Goal: Navigation & Orientation: Go to known website

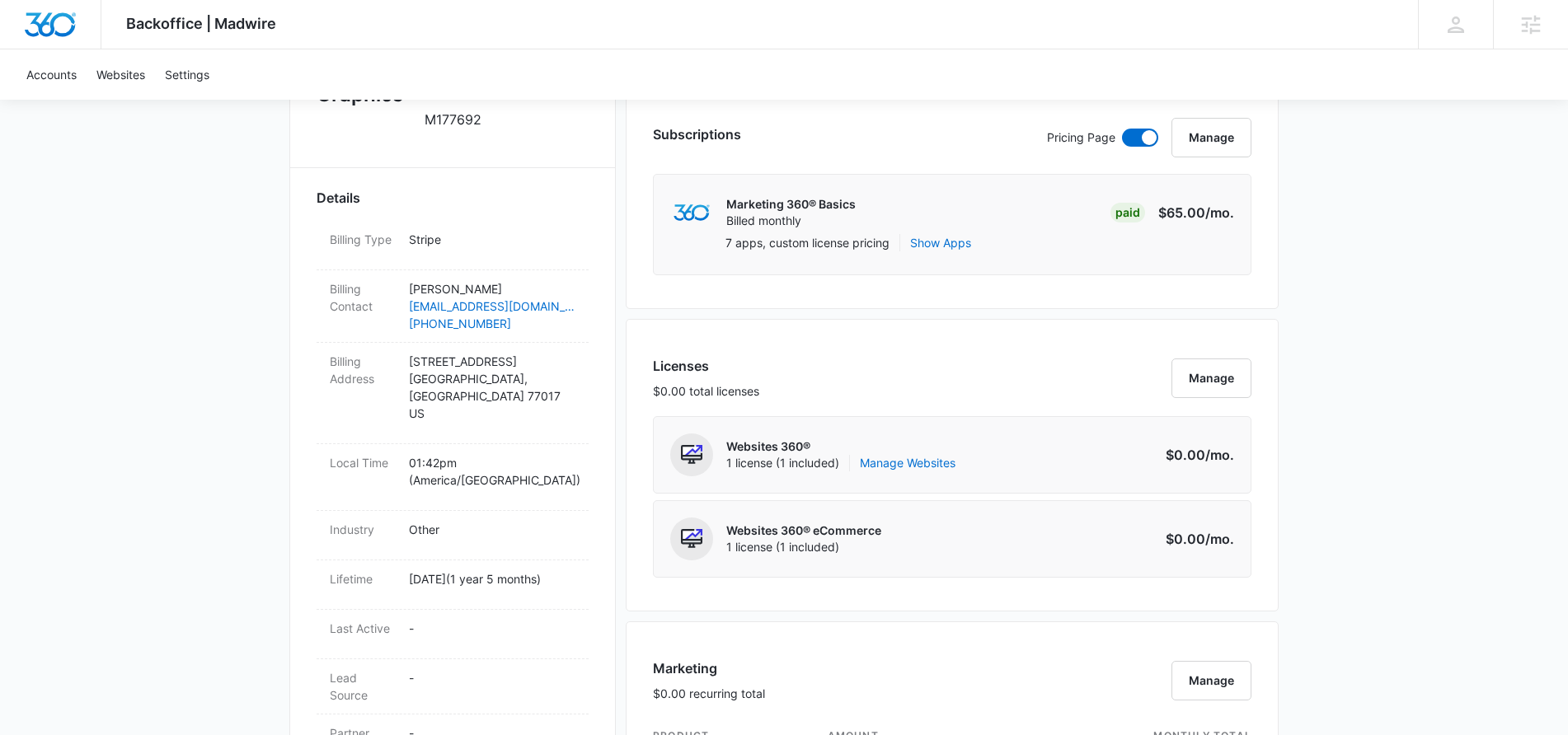
scroll to position [603, 0]
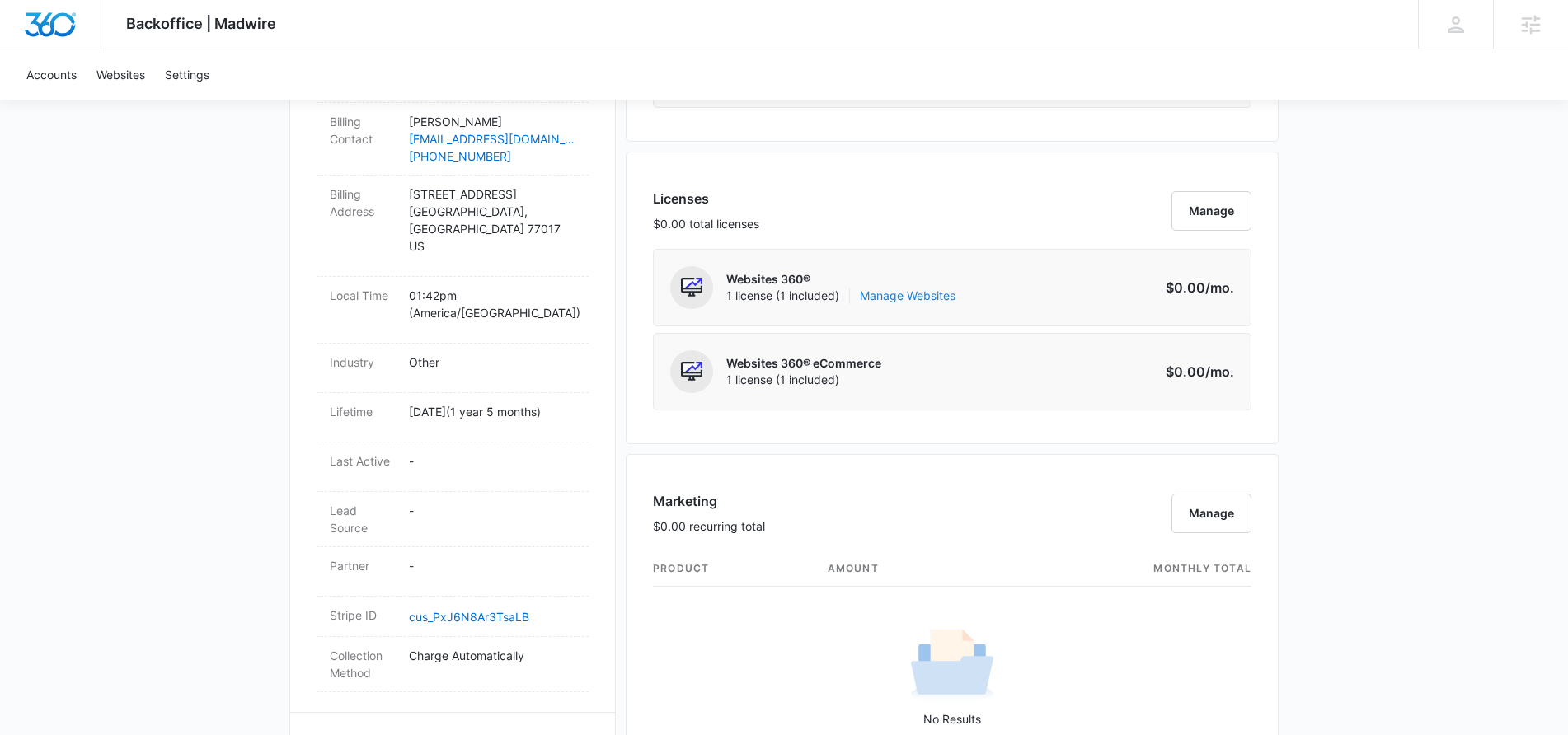
click at [917, 295] on link "Manage Websites" at bounding box center [907, 296] width 95 height 17
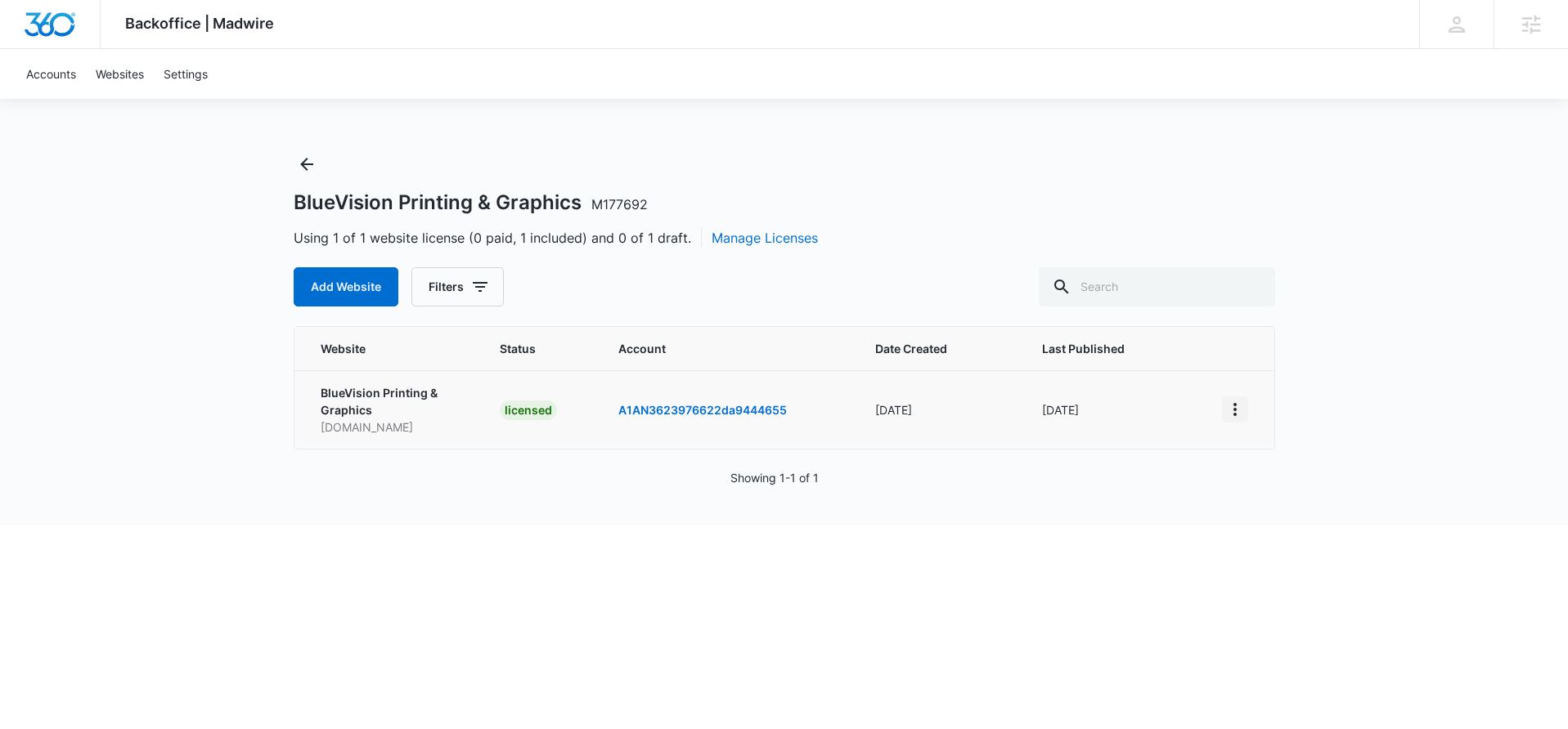
click at [1245, 414] on button "View More" at bounding box center [1235, 410] width 26 height 26
click at [1285, 502] on link "Visit Website" at bounding box center [1276, 504] width 68 height 14
click at [56, 28] on img "Dashboard" at bounding box center [50, 24] width 52 height 24
click at [303, 162] on icon "Back" at bounding box center [306, 164] width 19 height 19
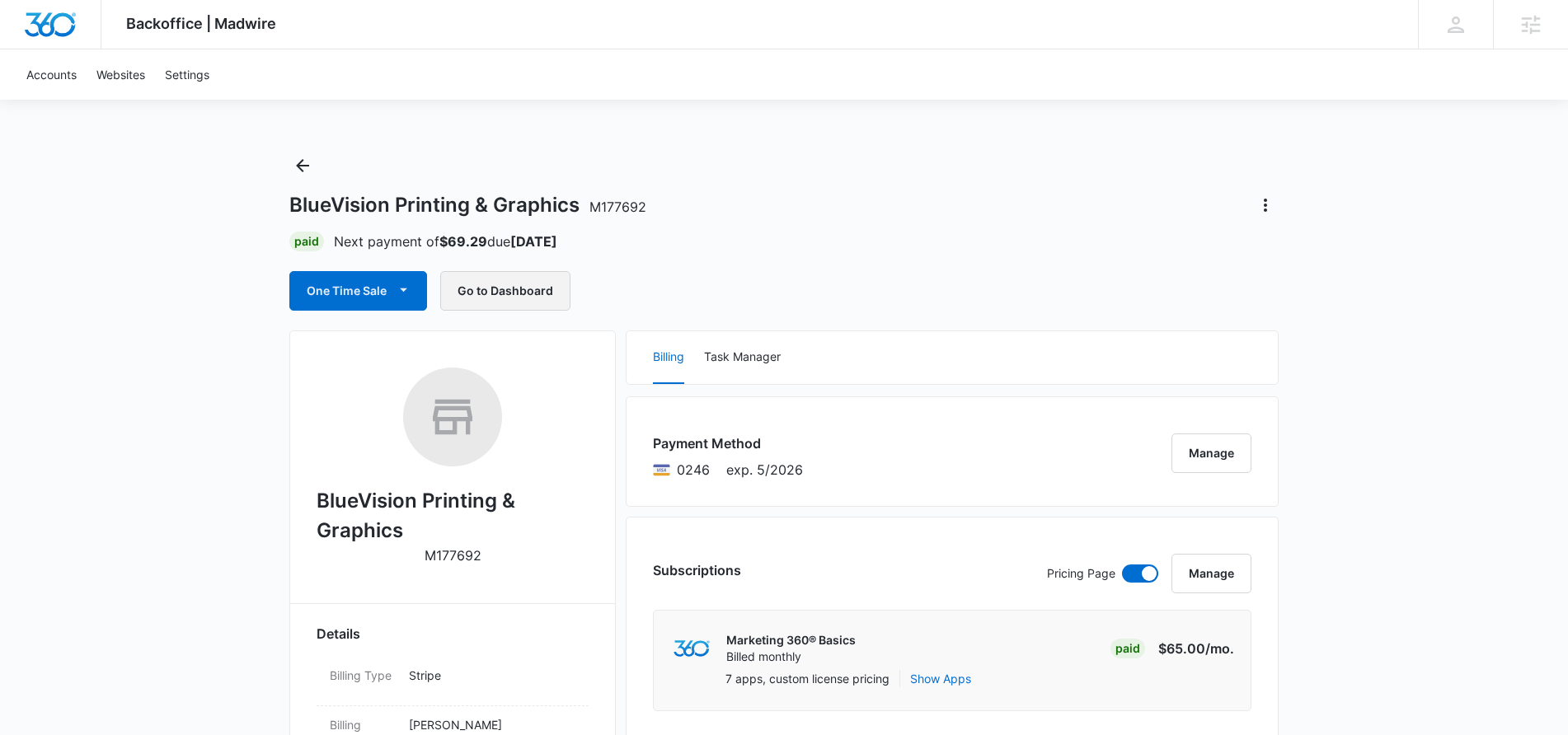
click at [519, 281] on button "Go to Dashboard" at bounding box center [505, 291] width 130 height 39
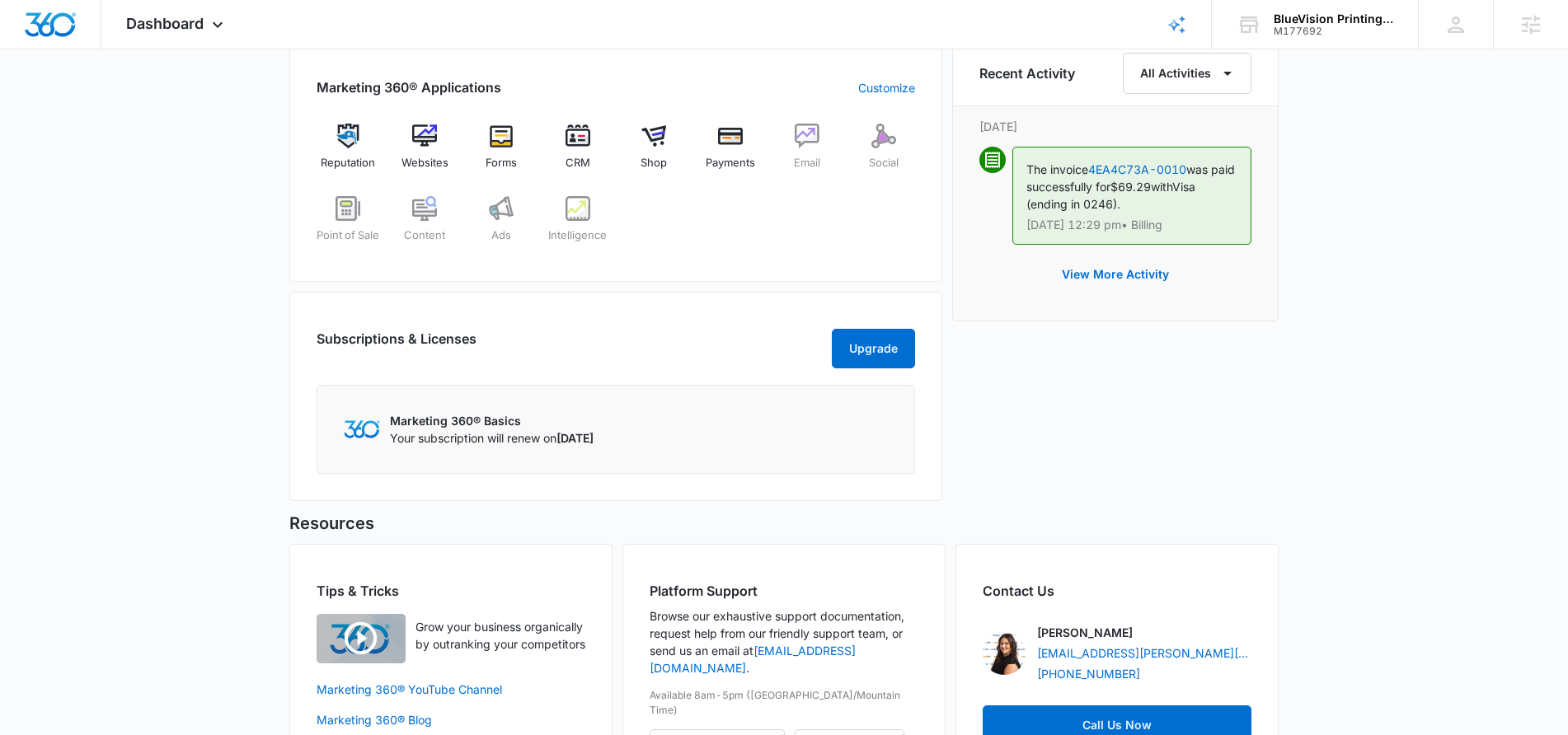
scroll to position [458, 0]
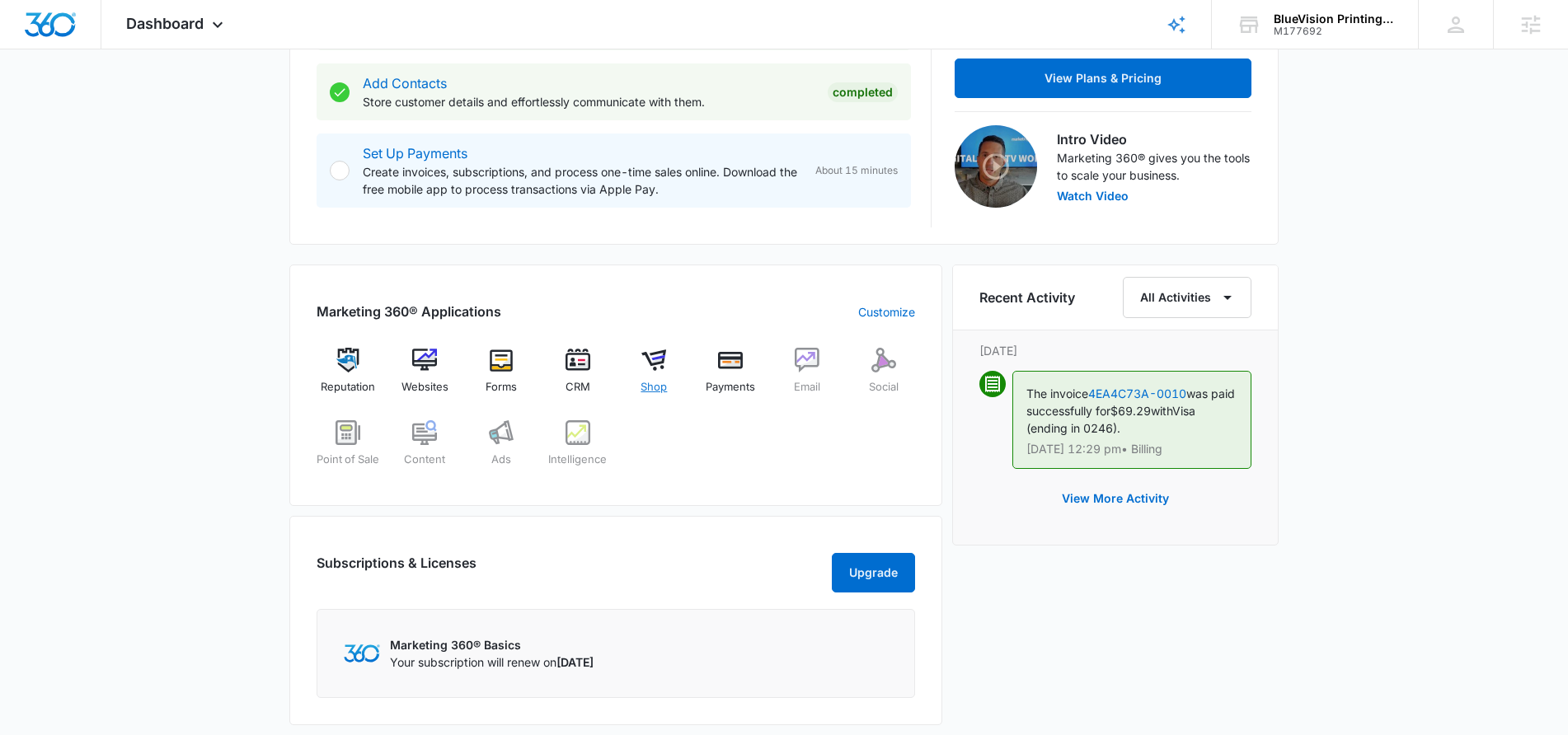
click at [655, 366] on img at bounding box center [654, 360] width 24 height 24
